Goal: Task Accomplishment & Management: Complete application form

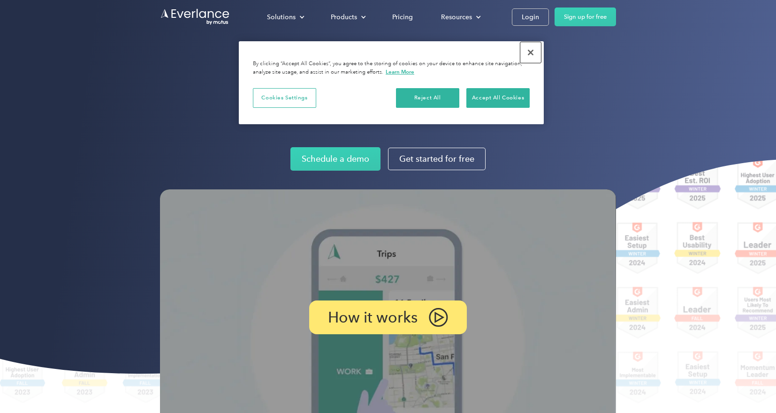
click at [528, 53] on button "Close" at bounding box center [530, 52] width 21 height 21
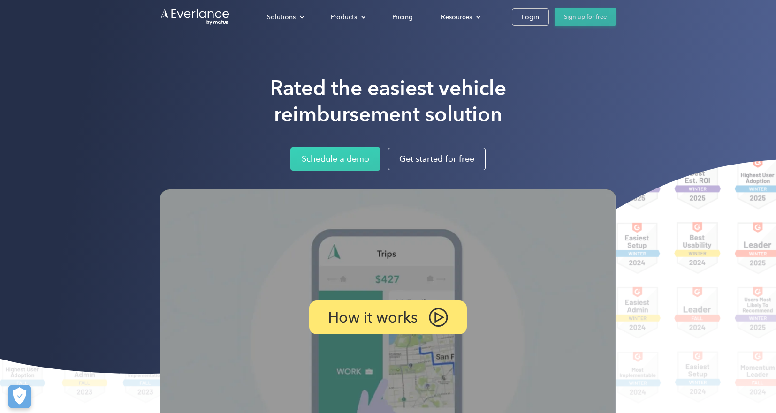
click at [575, 16] on link "Sign up for free" at bounding box center [585, 17] width 61 height 19
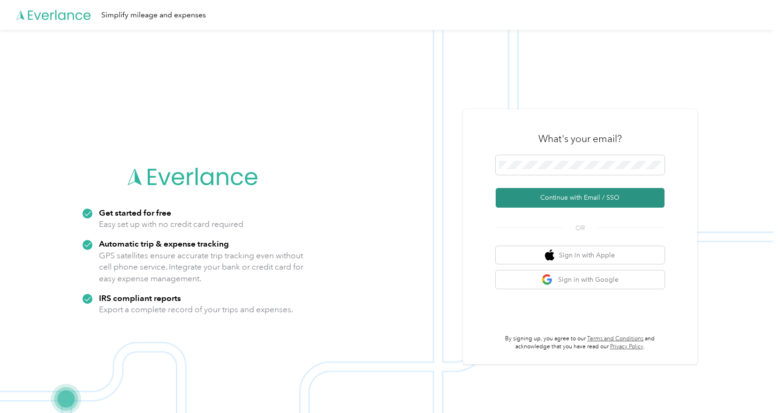
click at [604, 199] on button "Continue with Email / SSO" at bounding box center [580, 198] width 169 height 20
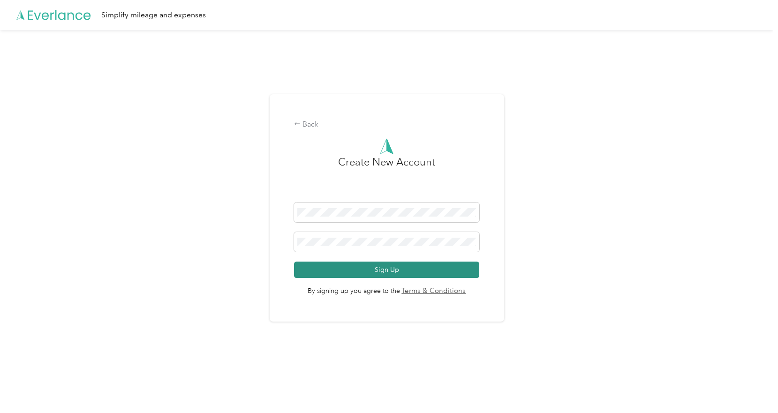
click at [383, 269] on button "Sign Up" at bounding box center [386, 270] width 185 height 16
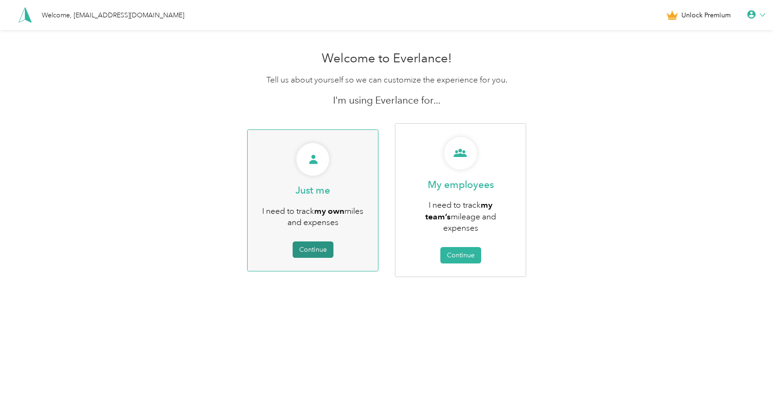
click at [314, 244] on button "Continue" at bounding box center [313, 250] width 41 height 16
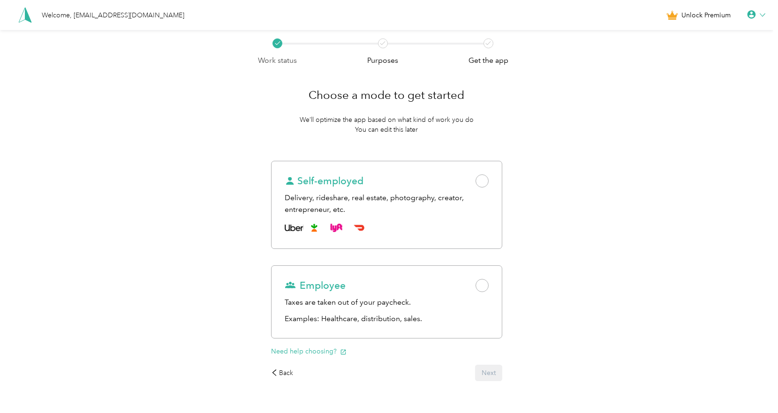
scroll to position [27, 0]
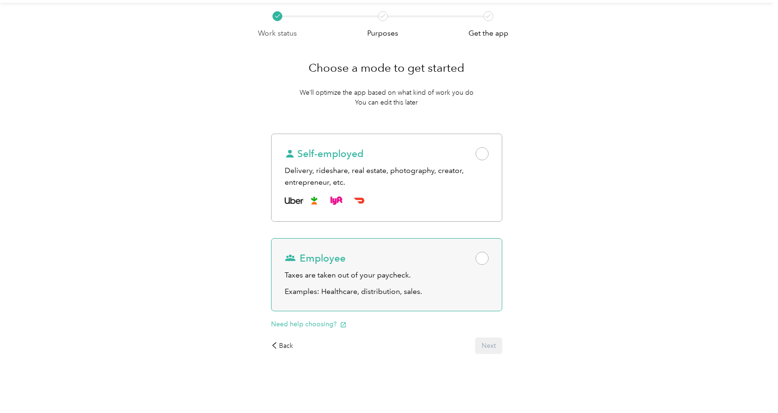
click at [487, 260] on span at bounding box center [482, 258] width 13 height 13
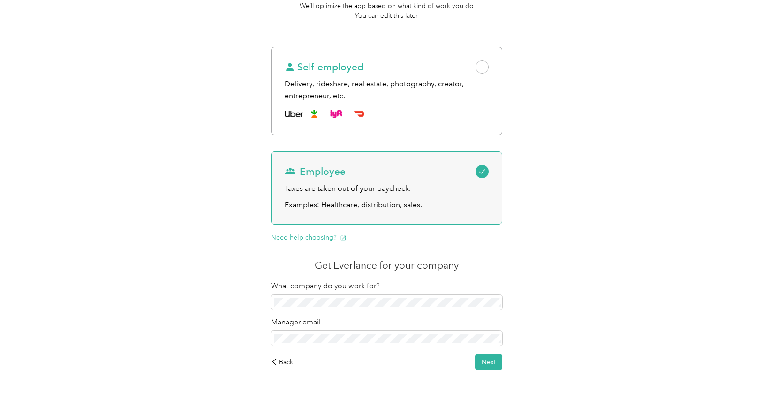
scroll to position [130, 0]
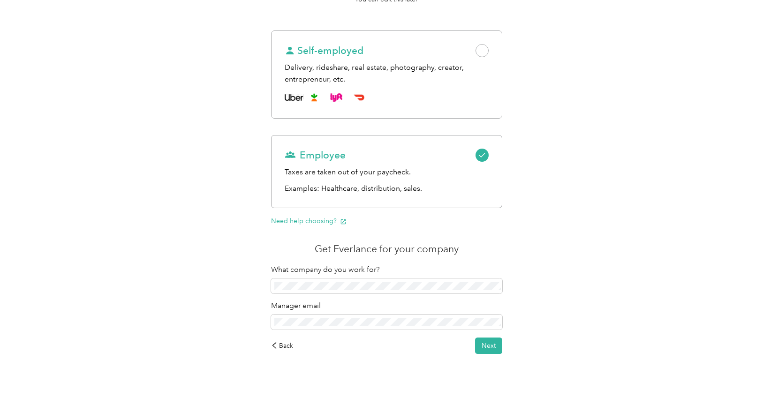
click at [568, 298] on div "Work status Purposes Get the app Choose a mode to get started We’ll optimize th…" at bounding box center [387, 157] width 774 height 514
click at [239, 321] on div "Work status Purposes Get the app Choose a mode to get started We’ll optimize th…" at bounding box center [387, 157] width 774 height 514
click at [241, 324] on div "Work status Purposes Get the app Choose a mode to get started We’ll optimize th…" at bounding box center [387, 157] width 774 height 514
click at [491, 344] on button "Next" at bounding box center [488, 346] width 27 height 16
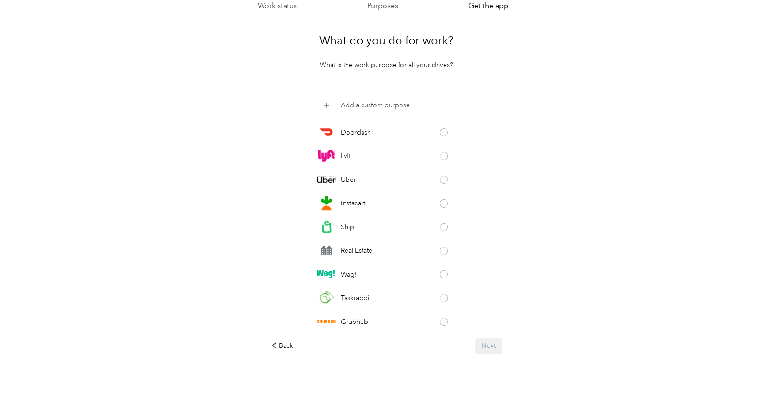
click at [366, 107] on p "Add a custom purpose" at bounding box center [375, 105] width 69 height 10
click at [516, 163] on div "What do you do for work? What is the work purpose for all your drives? Doordash…" at bounding box center [387, 191] width 258 height 354
click at [513, 283] on div "What do you do for work? What is the work purpose for all your drives? Doordash…" at bounding box center [387, 191] width 258 height 354
click at [487, 350] on div "Back Next" at bounding box center [387, 346] width 232 height 16
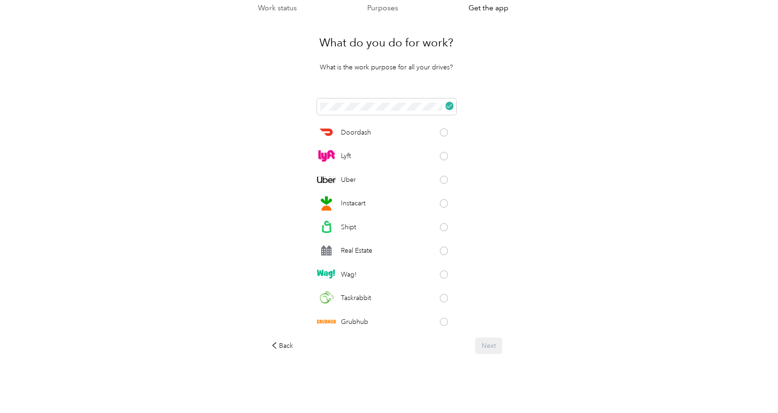
click at [299, 364] on div "What do you do for work? What is the work purpose for all your drives? Doordash…" at bounding box center [387, 191] width 258 height 354
click at [494, 344] on div "Back Next" at bounding box center [387, 346] width 232 height 16
click at [496, 351] on div "Back Next" at bounding box center [387, 346] width 232 height 16
click at [598, 338] on div "Work status Purposes Get the app What do you do for work? What is the work purp…" at bounding box center [387, 195] width 774 height 436
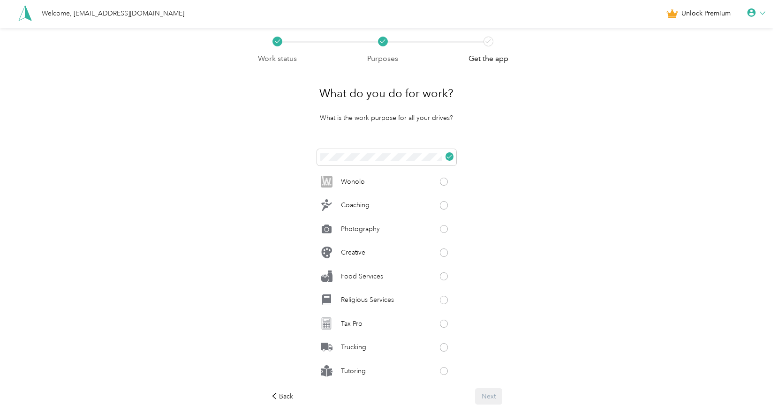
scroll to position [0, 0]
click button at bounding box center [450, 158] width 8 height 8
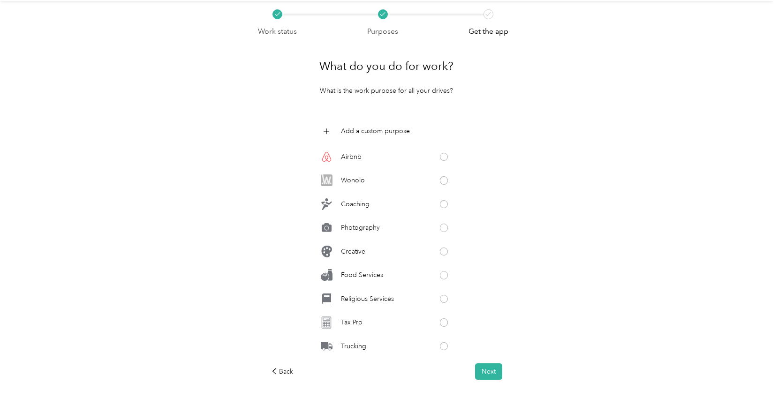
scroll to position [55, 0]
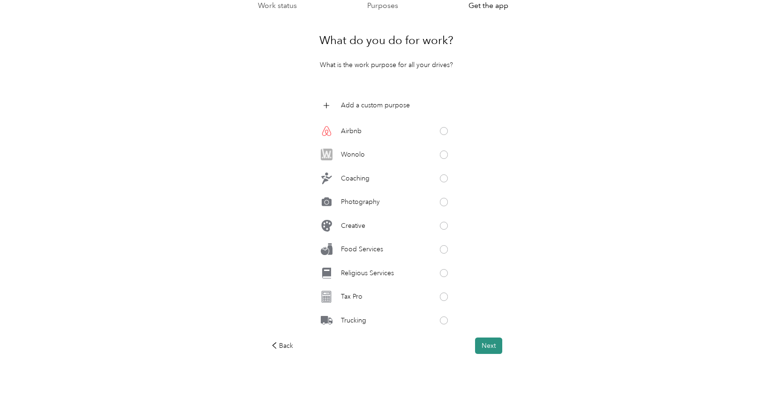
click at [489, 349] on button "Next" at bounding box center [488, 346] width 27 height 16
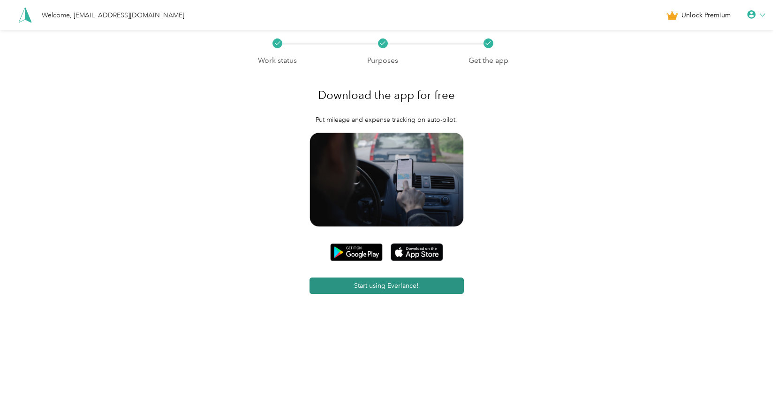
click at [401, 289] on button "Start using Everlance!" at bounding box center [387, 286] width 154 height 16
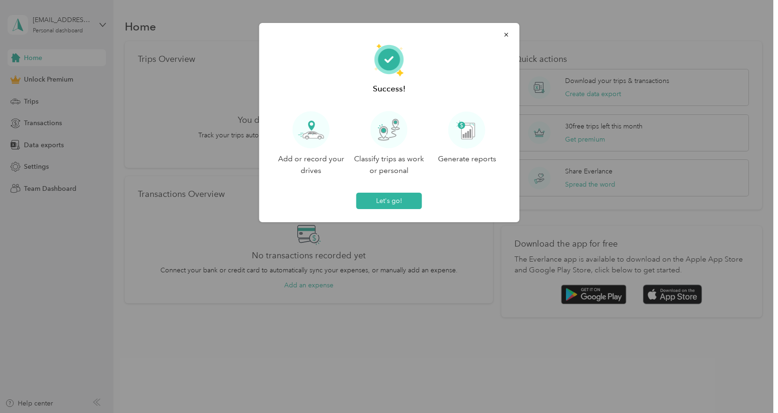
drag, startPoint x: 505, startPoint y: 33, endPoint x: 464, endPoint y: 61, distance: 49.7
click at [464, 61] on div "Success! Add or record your drives Classify trips as work or personal Generate …" at bounding box center [389, 122] width 260 height 199
click at [377, 203] on button "Let's go!" at bounding box center [390, 201] width 66 height 16
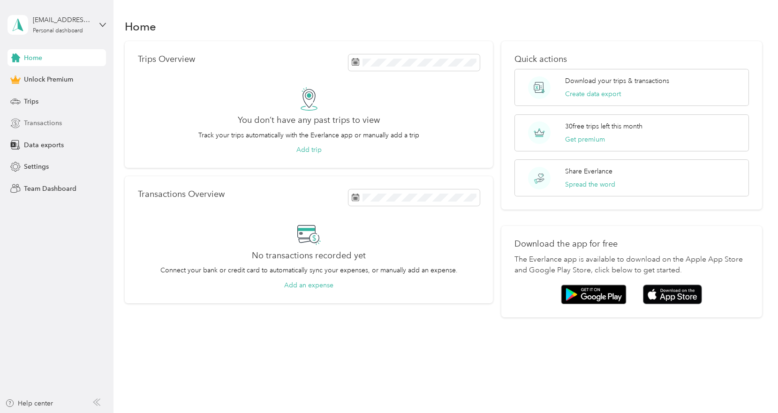
click at [38, 123] on span "Transactions" at bounding box center [43, 123] width 38 height 10
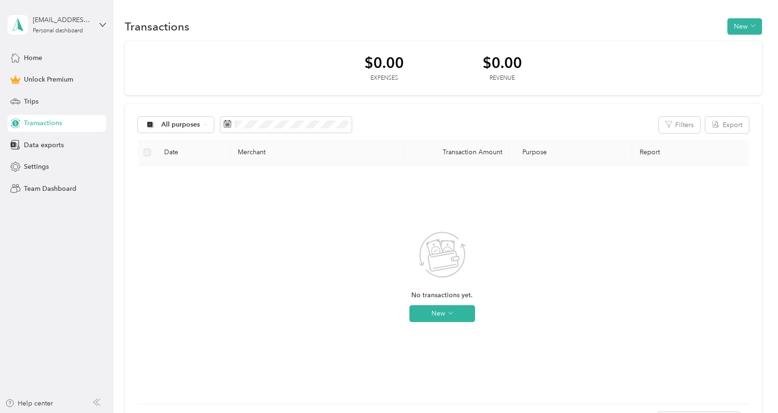
click at [38, 224] on aside "[EMAIL_ADDRESS][DOMAIN_NAME] Personal dashboard Home Unlock Premium Trips Trans…" at bounding box center [57, 206] width 114 height 413
